Goal: Task Accomplishment & Management: Complete application form

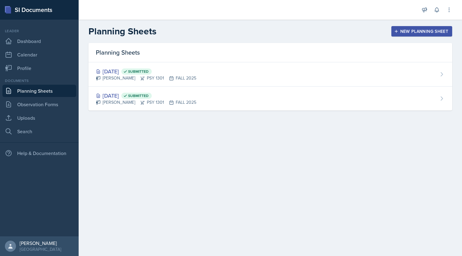
click at [400, 29] on div "New Planning Sheet" at bounding box center [421, 31] width 53 height 5
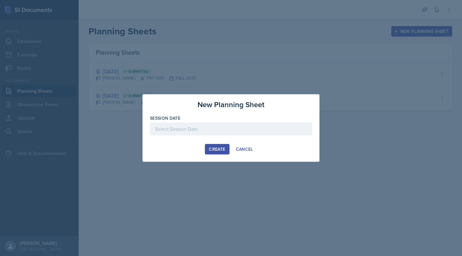
click at [243, 126] on div at bounding box center [231, 128] width 162 height 13
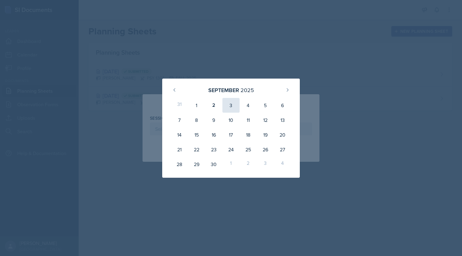
click at [228, 109] on div "3" at bounding box center [230, 105] width 17 height 15
type input "[DATE]"
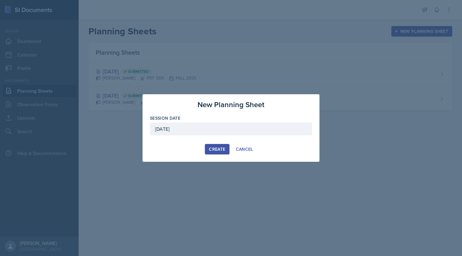
click at [220, 151] on div "Create" at bounding box center [217, 149] width 16 height 5
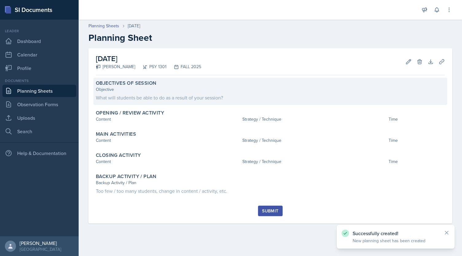
click at [191, 91] on div "Objective" at bounding box center [270, 89] width 349 height 6
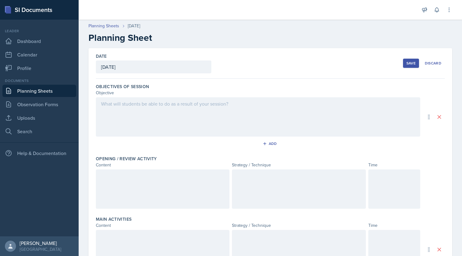
click at [180, 108] on div at bounding box center [258, 116] width 324 height 39
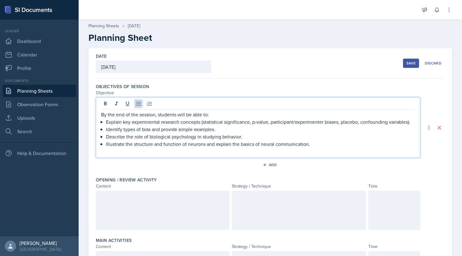
click at [106, 122] on p "Explain key experimental research concepts (statistical significance, p-value, …" at bounding box center [260, 121] width 309 height 7
click at [105, 127] on div "By the end of the session, students will be able to: -Explain key experimental …" at bounding box center [258, 133] width 314 height 44
click at [106, 136] on p "Describe the role of biological psychology in studying behavior." at bounding box center [260, 136] width 309 height 7
click at [106, 144] on p "Illustrate the structure and function of neurons and explain the basics of neur…" at bounding box center [260, 143] width 309 height 7
click at [105, 144] on div "By the end of the session, students will be able to: -Explain key experimental …" at bounding box center [258, 133] width 314 height 44
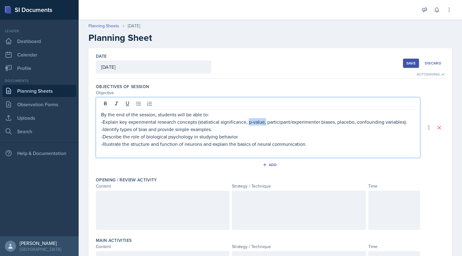
drag, startPoint x: 265, startPoint y: 122, endPoint x: 248, endPoint y: 122, distance: 16.9
click at [248, 122] on p "-Explain key experimental research concepts (statistical significance, p-value,…" at bounding box center [258, 121] width 314 height 7
click at [126, 122] on p "-Explain key experimental research concepts (statistical significance, particip…" at bounding box center [258, 121] width 314 height 7
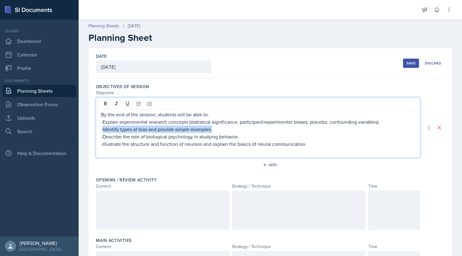
drag, startPoint x: 212, startPoint y: 129, endPoint x: 103, endPoint y: 129, distance: 109.3
click at [103, 129] on p "-Identify types of bias and provide simple examples." at bounding box center [258, 129] width 314 height 7
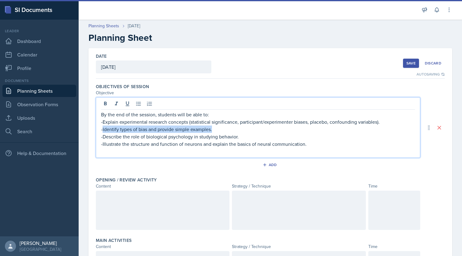
click at [214, 130] on p "-Identify types of bias and provide simple examples." at bounding box center [258, 129] width 314 height 7
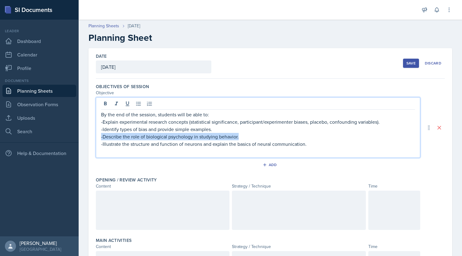
drag, startPoint x: 239, startPoint y: 137, endPoint x: 96, endPoint y: 136, distance: 142.4
click at [96, 136] on div "By the end of the session, students will be able to: -Explain experimental rese…" at bounding box center [258, 127] width 324 height 60
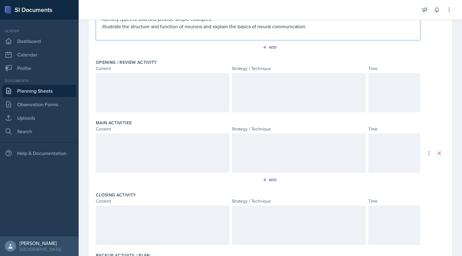
click at [175, 100] on div at bounding box center [163, 92] width 134 height 39
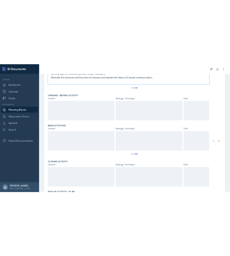
scroll to position [110, 0]
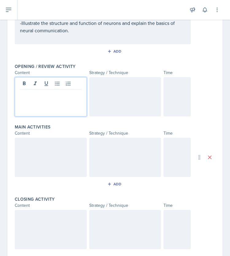
click at [51, 94] on p at bounding box center [51, 94] width 62 height 7
click at [135, 87] on div at bounding box center [125, 96] width 72 height 39
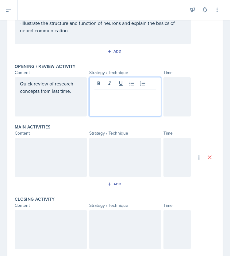
scroll to position [121, 0]
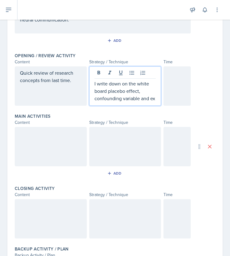
click at [137, 99] on p "I write down on the white board placebo effect, confounding variable and ex" at bounding box center [126, 91] width 62 height 22
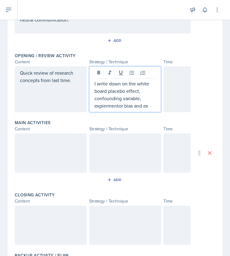
click at [149, 105] on p "I write down on the white board placebo effect, confounding variable, expiermen…" at bounding box center [126, 94] width 62 height 29
click at [137, 91] on p "I write down on the white board placebo effect, confounding variable, expiermen…" at bounding box center [126, 94] width 62 height 29
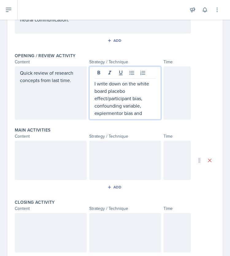
click at [141, 113] on p "I write down on the white board placebo effect/participant bias, confounding va…" at bounding box center [126, 98] width 62 height 37
click at [141, 108] on p "I write down on the white board placebo effect/participant bias, confounding va…" at bounding box center [126, 98] width 62 height 37
click at [130, 113] on p "I write down on the white board placebo effect/participant bias, confounding va…" at bounding box center [126, 98] width 62 height 37
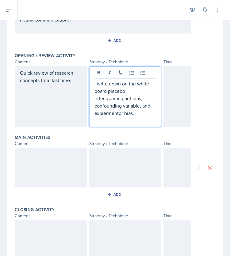
click at [95, 84] on p "I write down on the white board placebo effect/participant bias, confounding va…" at bounding box center [126, 98] width 62 height 37
click at [96, 122] on p at bounding box center [126, 120] width 62 height 7
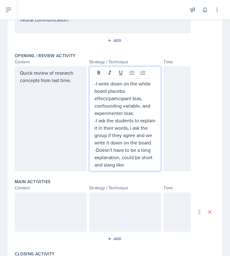
click at [170, 140] on div at bounding box center [177, 118] width 27 height 105
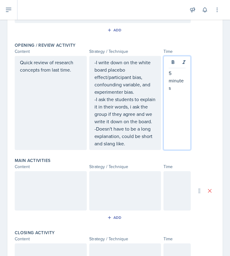
click at [54, 191] on div at bounding box center [51, 190] width 72 height 39
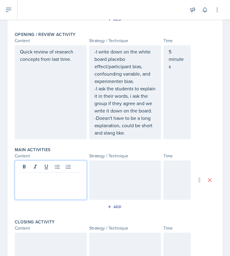
scroll to position [153, 0]
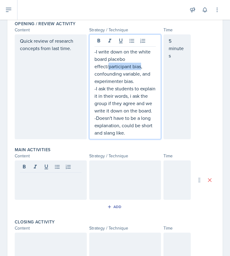
drag, startPoint x: 106, startPoint y: 65, endPoint x: 139, endPoint y: 65, distance: 33.2
click at [139, 65] on p "-I write down on the white board placebo effect/participant bias, confounding v…" at bounding box center [126, 66] width 62 height 37
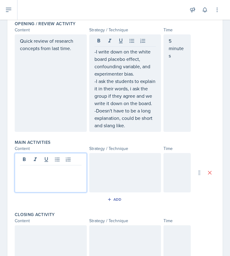
click at [34, 167] on div at bounding box center [51, 172] width 72 height 39
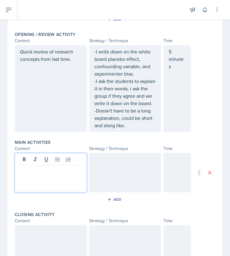
click at [56, 174] on p at bounding box center [51, 169] width 62 height 7
click at [48, 174] on p at bounding box center [51, 169] width 62 height 7
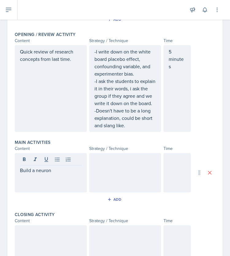
click at [101, 175] on div at bounding box center [125, 172] width 72 height 39
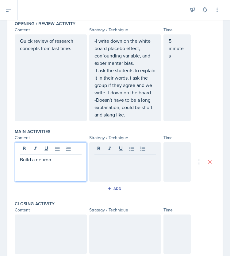
click at [55, 158] on div "Build a neuron" at bounding box center [51, 161] width 72 height 39
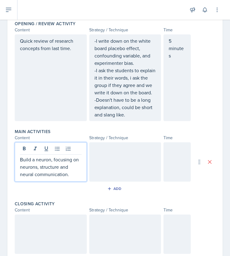
click at [96, 165] on div at bounding box center [125, 161] width 72 height 39
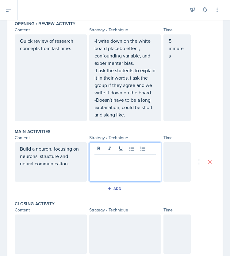
scroll to position [163, 0]
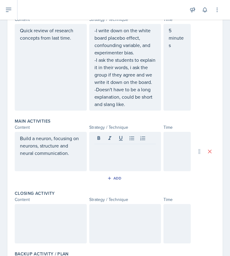
click at [111, 153] on p at bounding box center [126, 148] width 62 height 7
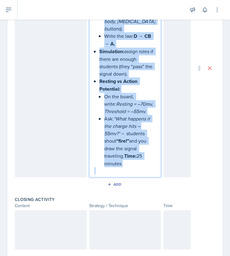
scroll to position [412, 0]
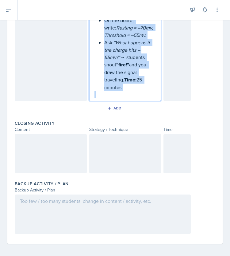
drag, startPoint x: 94, startPoint y: 72, endPoint x: 131, endPoint y: 91, distance: 41.6
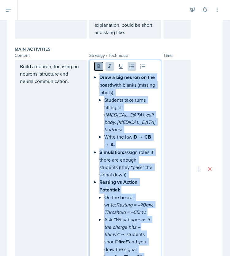
click at [97, 69] on icon at bounding box center [99, 66] width 6 height 6
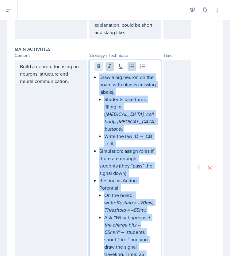
scroll to position [252, 0]
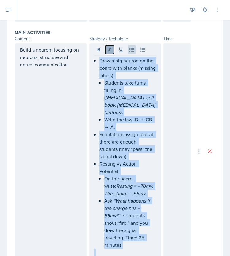
click at [107, 53] on icon at bounding box center [110, 50] width 6 height 6
click at [129, 53] on icon at bounding box center [132, 50] width 6 height 6
click at [131, 52] on icon at bounding box center [132, 50] width 5 height 4
click at [140, 53] on icon at bounding box center [143, 50] width 6 height 6
click at [141, 53] on icon at bounding box center [143, 50] width 6 height 6
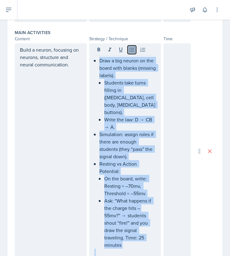
click at [129, 53] on icon at bounding box center [132, 50] width 6 height 6
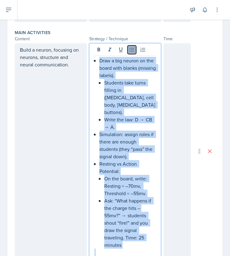
click at [129, 53] on icon at bounding box center [132, 50] width 6 height 6
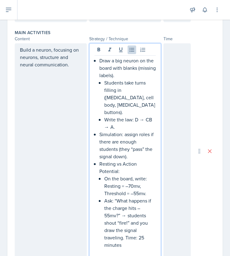
click at [95, 67] on div "Draw a big neuron on the board with blanks (missing labels). Students take turn…" at bounding box center [126, 156] width 62 height 199
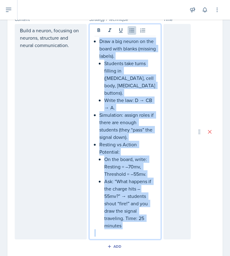
drag, startPoint x: 97, startPoint y: 68, endPoint x: 166, endPoint y: 253, distance: 197.8
click at [166, 253] on div "Objectives of Session Objective By the end of the session, students will be abl…" at bounding box center [115, 95] width 201 height 574
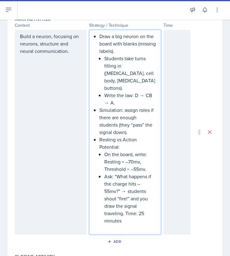
scroll to position [242, 0]
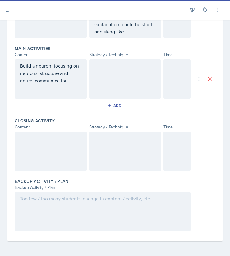
click at [0, 0] on div at bounding box center [0, 0] width 0 height 0
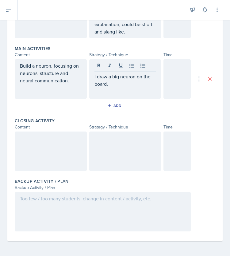
click at [92, 76] on div "I draw a big neuron on the board," at bounding box center [125, 78] width 72 height 39
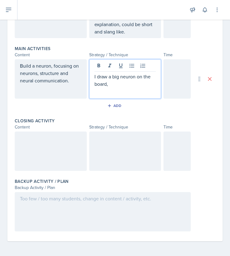
click at [95, 76] on p "I draw a big neuron on the board," at bounding box center [126, 80] width 62 height 15
click at [111, 85] on p "-I draw a big neuron on the board," at bounding box center [126, 80] width 62 height 15
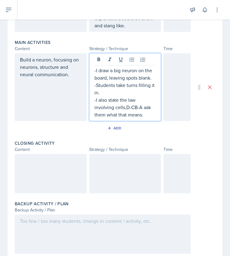
click at [123, 115] on p "-I also state the law involving cells,D-CB-A ask them what that means." at bounding box center [126, 107] width 62 height 22
click at [124, 114] on p "-I also state the law involving cells,D-CB-A ask them what that means." at bounding box center [126, 107] width 62 height 22
click at [147, 118] on p "-I also state the law involving cells, D-CB-A ask them what that means." at bounding box center [126, 107] width 62 height 22
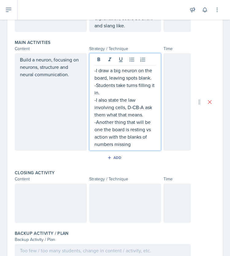
click at [174, 97] on div at bounding box center [177, 101] width 27 height 97
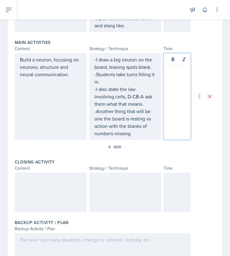
scroll to position [252, 0]
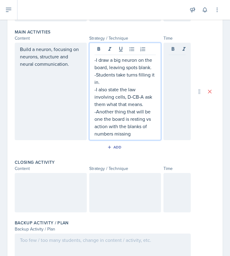
click at [93, 56] on div "-I draw a big neuron on the board, leaving spots blank. -Students take turns fi…" at bounding box center [125, 91] width 72 height 97
click at [92, 65] on div "-I draw a big neuron on the board, leaving spots blank. -Students take turns fi…" at bounding box center [125, 91] width 72 height 97
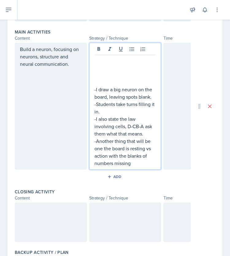
click at [96, 86] on p at bounding box center [126, 81] width 62 height 7
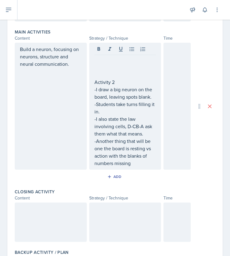
click at [174, 103] on div at bounding box center [177, 106] width 27 height 127
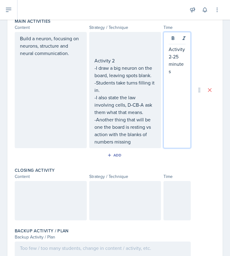
click at [20, 46] on div "Build a neuron, focusing on neurons, structure and neural communication." at bounding box center [51, 90] width 72 height 116
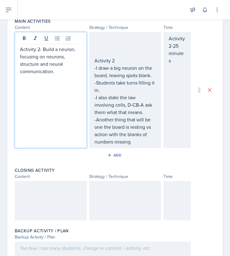
click at [19, 57] on div "Activity 2- Build a neuron, focusing on neurons, structure and neural communica…" at bounding box center [51, 90] width 72 height 116
click at [20, 56] on p "Activity 2- Build a neuron, focusing on neurons, structure and neural communica…" at bounding box center [51, 59] width 62 height 29
click at [25, 53] on p at bounding box center [51, 48] width 62 height 7
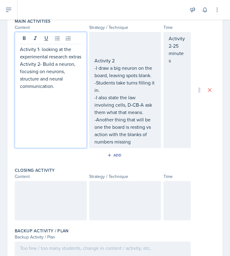
click at [99, 60] on div "Activity 2 -I draw a big neuron on the board, leaving spots blank. -Students ta…" at bounding box center [126, 90] width 62 height 111
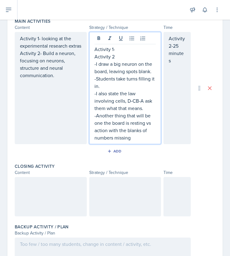
click at [111, 60] on p "Activity 2" at bounding box center [126, 56] width 62 height 7
click at [114, 53] on p "Activity 1-" at bounding box center [126, 48] width 62 height 7
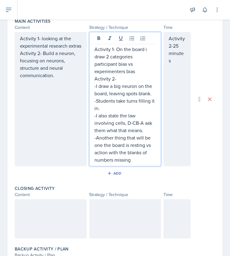
click at [140, 75] on p "Activity 1- On the board i draw 2 categories participant bias vs experimenters …" at bounding box center [126, 59] width 62 height 29
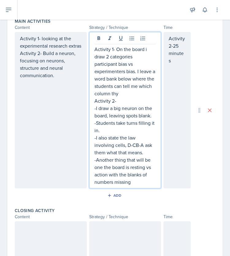
click at [133, 97] on p "Activity 1- On the board i draw 2 categories participant bias vs experimenters …" at bounding box center [126, 71] width 62 height 52
drag, startPoint x: 92, startPoint y: 56, endPoint x: 143, endPoint y: 186, distance: 140.2
click at [143, 185] on div "Activity 1- On the board i draw 2 categories participant bias vs experimenters …" at bounding box center [126, 115] width 62 height 140
copy div "Activity 1- On the board i draw 2 categories participant bias vs experimenters …"
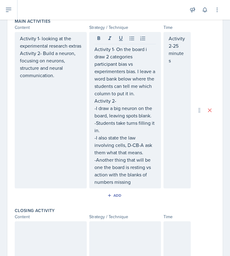
click at [153, 103] on div "Activity 1- On the board i draw 2 categories participant bias vs experimenters …" at bounding box center [125, 110] width 72 height 156
click at [152, 99] on div "Activity 1- On the board i draw 2 categories participant bias vs experimenters …" at bounding box center [125, 110] width 72 height 156
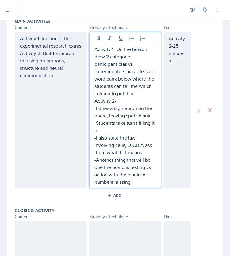
click at [150, 97] on p "Activity 1- On the board i draw 2 categories participant bias vs experimenters …" at bounding box center [126, 71] width 62 height 52
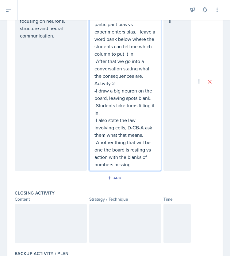
scroll to position [301, 0]
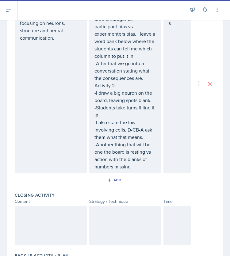
click at [144, 82] on p "-After that we go into a conversation stating what the consequences are." at bounding box center [126, 71] width 62 height 22
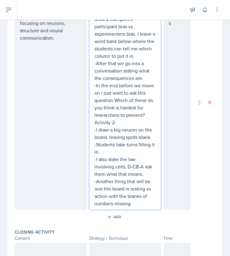
click at [111, 107] on p "-In the end before we move on i just want to ask this question Which of these d…" at bounding box center [126, 100] width 62 height 37
click at [178, 103] on div "Activity 2-25 minutes" at bounding box center [177, 101] width 27 height 215
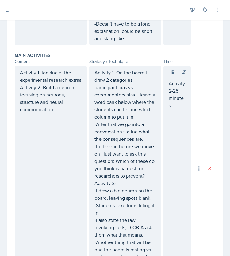
scroll to position [239, 0]
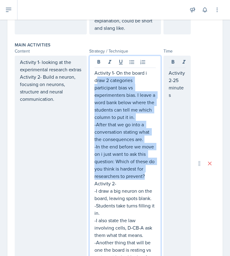
drag, startPoint x: 95, startPoint y: 83, endPoint x: 150, endPoint y: 180, distance: 111.2
click at [150, 180] on div "Activity 1- On the board i draw 2 categories participant bias vs experimenters …" at bounding box center [126, 168] width 62 height 199
drag, startPoint x: 123, startPoint y: 163, endPoint x: 95, endPoint y: 130, distance: 43.3
click at [95, 130] on p "-After that we go into a conversation stating what the consequences are." at bounding box center [126, 132] width 62 height 22
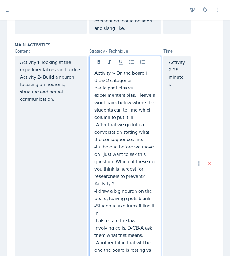
click at [95, 80] on p "Activity 1- On the board i draw 2 categories participant bias vs experimenters …" at bounding box center [126, 95] width 62 height 52
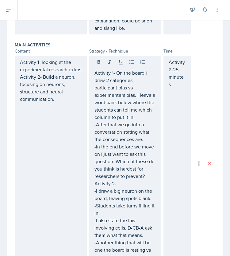
drag, startPoint x: 92, startPoint y: 79, endPoint x: 150, endPoint y: 178, distance: 114.5
click at [150, 178] on div "Activity 1- On the board i draw 2 categories participant bias vs experimenters …" at bounding box center [125, 163] width 72 height 215
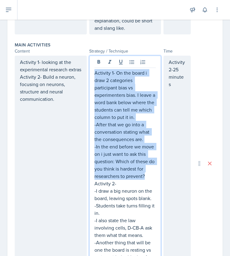
drag, startPoint x: 144, startPoint y: 184, endPoint x: 93, endPoint y: 79, distance: 116.8
click at [95, 79] on div "Activity 1- On the board i draw 2 categories participant bias vs experimenters …" at bounding box center [126, 168] width 62 height 199
copy div "Activity 1- On the board i draw 2 categories participant bias vs experimenters …"
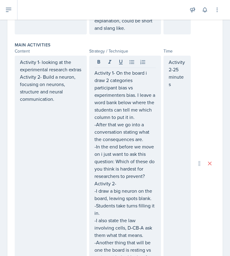
click at [164, 68] on div "Activity 2-25 minutes" at bounding box center [177, 163] width 27 height 215
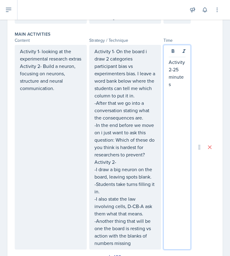
click at [169, 65] on p "Activity 2-25 minutes" at bounding box center [177, 72] width 17 height 29
click at [177, 76] on p "Activity 1- Activity 2-25 minutes" at bounding box center [177, 80] width 17 height 44
click at [175, 74] on p "Activity 1- 15 minutesActivity 2-25 minutes" at bounding box center [177, 84] width 17 height 52
click at [174, 74] on p "Activity 1- 15 minutesActivity 2-25 minutes" at bounding box center [177, 84] width 17 height 52
click at [169, 99] on p "Activity 1- 15-20 minutesActivity 2-25 minutes" at bounding box center [177, 84] width 17 height 52
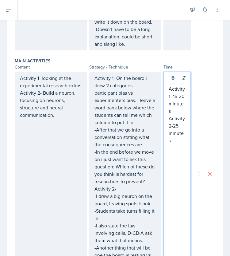
scroll to position [221, 0]
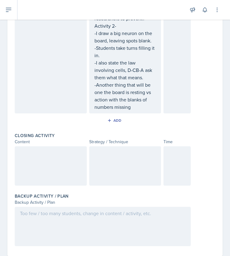
click at [38, 165] on div at bounding box center [51, 165] width 72 height 39
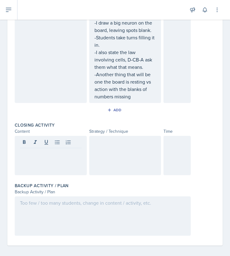
click at [101, 161] on div at bounding box center [125, 155] width 72 height 39
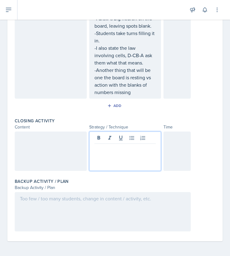
scroll to position [407, 0]
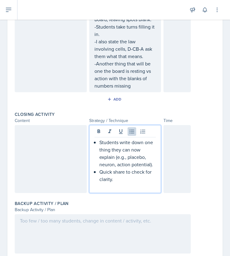
click at [95, 149] on div "Students write down one thing they can now explain (e.g., placebo, neuron, acti…" at bounding box center [126, 164] width 62 height 52
click at [95, 182] on div "Students write down one thing they can now explain (e.g., placebo, neuron, acti…" at bounding box center [126, 164] width 62 height 52
click at [96, 174] on div "Students write down one thing they can now explain (e.g., placebo, neuron, acti…" at bounding box center [126, 164] width 62 height 52
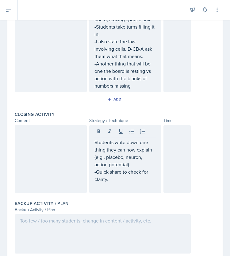
click at [91, 148] on div "Students write down one thing they can now explain (e.g., placebo, neuron, acti…" at bounding box center [125, 159] width 72 height 68
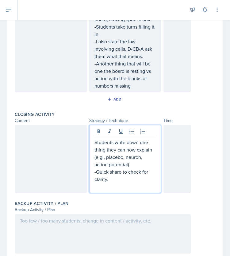
click at [91, 148] on div "Students write down one thing they can now explain (e.g., placebo, neuron, acti…" at bounding box center [125, 159] width 72 height 68
click at [95, 148] on p "Students write down one thing they can now explain (e.g., placebo, neuron, acti…" at bounding box center [126, 152] width 62 height 29
click at [103, 164] on p "-Students write down one thing they can now explain (e.g., placebo, neuron, act…" at bounding box center [126, 152] width 62 height 29
click at [169, 159] on div at bounding box center [177, 159] width 27 height 68
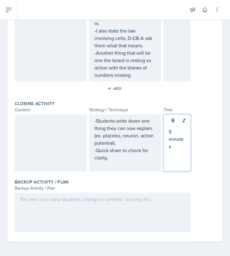
click at [56, 135] on div at bounding box center [51, 142] width 72 height 57
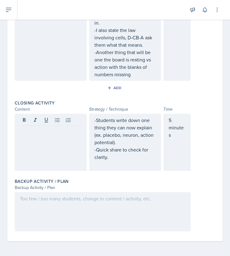
click at [26, 130] on p at bounding box center [51, 130] width 62 height 7
click at [77, 211] on div at bounding box center [103, 211] width 176 height 39
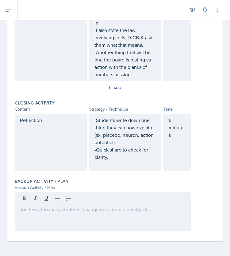
click at [128, 201] on div at bounding box center [103, 199] width 166 height 10
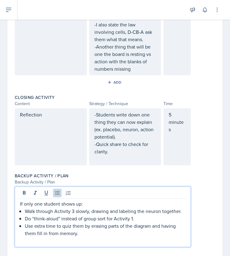
scroll to position [445, 0]
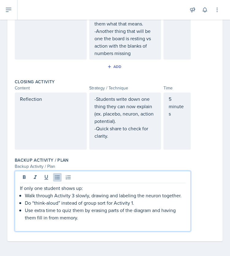
click at [24, 195] on div "If only one student shows up: Walk through Activity 3 slowly, drawing and label…" at bounding box center [103, 206] width 166 height 44
click at [24, 201] on div "If only one student shows up: -Walk through Activity 3 slowly, drawing and labe…" at bounding box center [103, 206] width 166 height 44
click at [24, 210] on div "If only one student shows up: -Walk through Activity 3 slowly, drawing and labe…" at bounding box center [103, 206] width 166 height 44
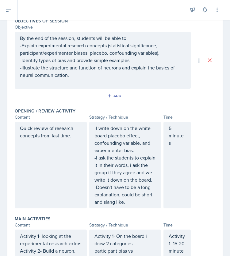
scroll to position [0, 0]
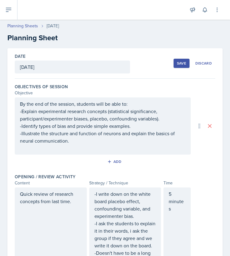
click at [177, 61] on div "Save" at bounding box center [181, 63] width 9 height 5
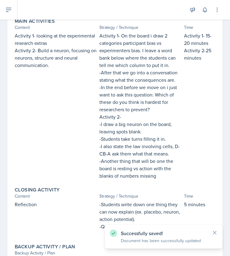
scroll to position [315, 0]
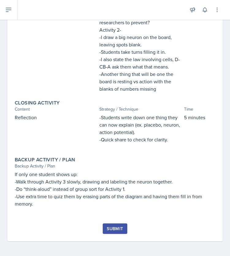
click at [114, 229] on div "Submit" at bounding box center [115, 228] width 16 height 5
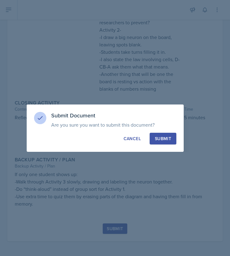
click at [159, 135] on div "Submit" at bounding box center [163, 138] width 16 height 6
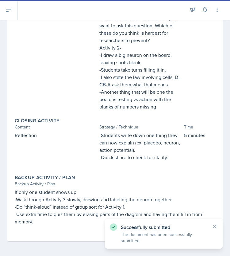
scroll to position [0, 0]
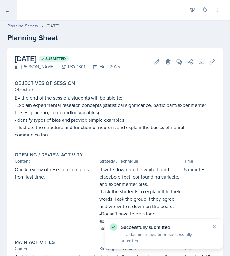
click at [7, 8] on icon at bounding box center [8, 10] width 5 height 4
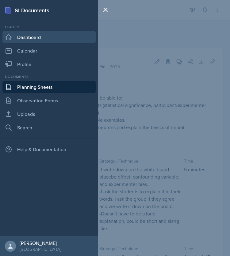
click at [36, 36] on link "Dashboard" at bounding box center [48, 37] width 93 height 12
